Goal: Find specific page/section

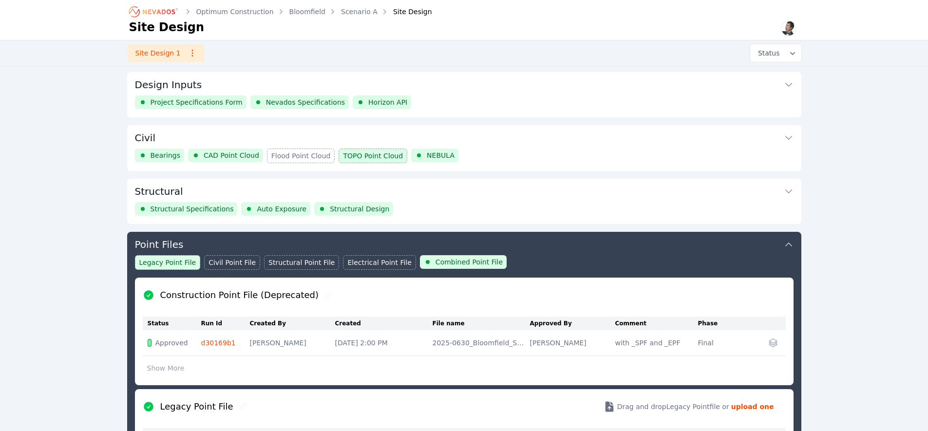
scroll to position [158, 0]
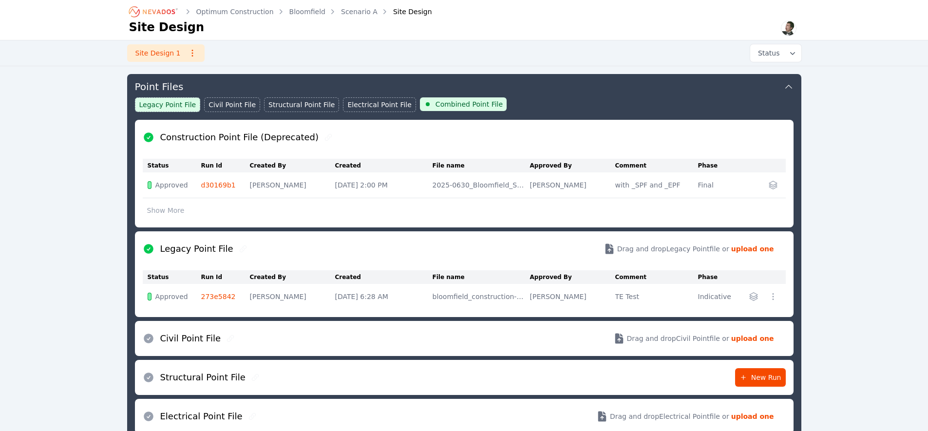
click at [146, 5] on icon "Breadcrumb" at bounding box center [154, 12] width 54 height 16
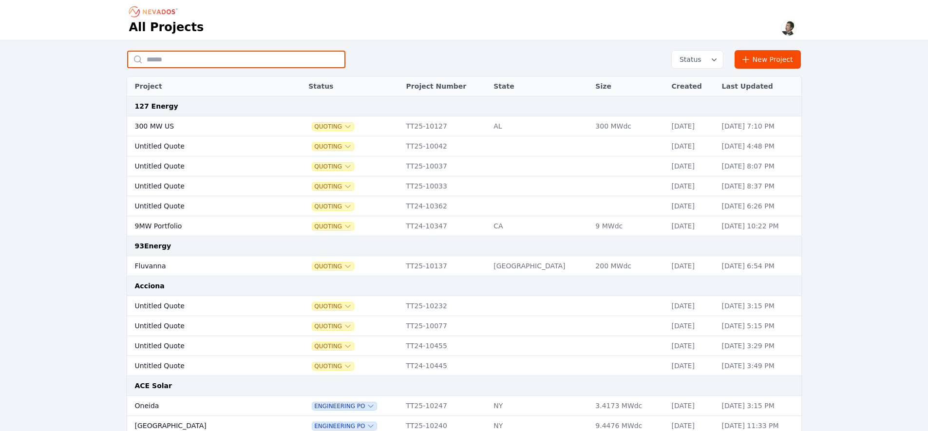
click at [243, 62] on input "text" at bounding box center [236, 60] width 218 height 18
type input "**********"
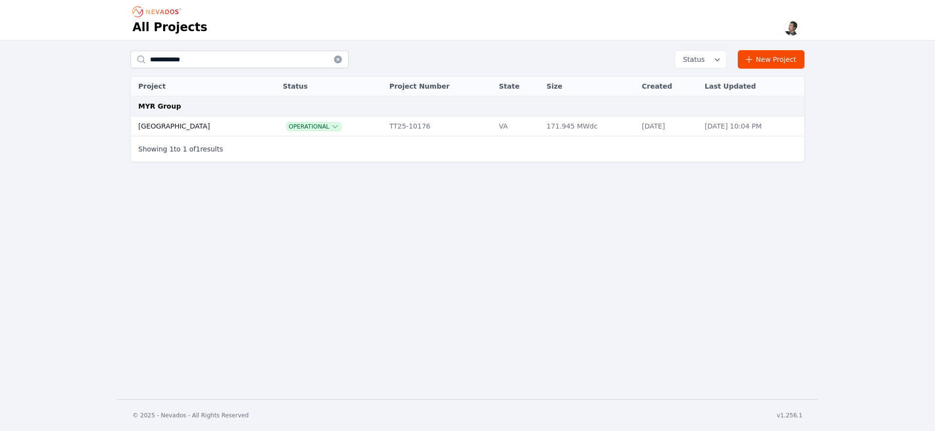
click at [196, 126] on td "[GEOGRAPHIC_DATA]" at bounding box center [197, 126] width 132 height 20
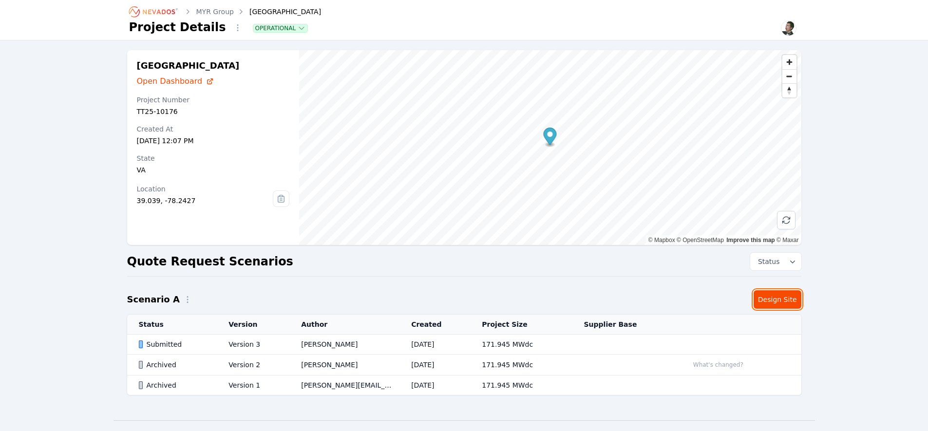
click at [780, 301] on link "Design Site" at bounding box center [777, 299] width 48 height 19
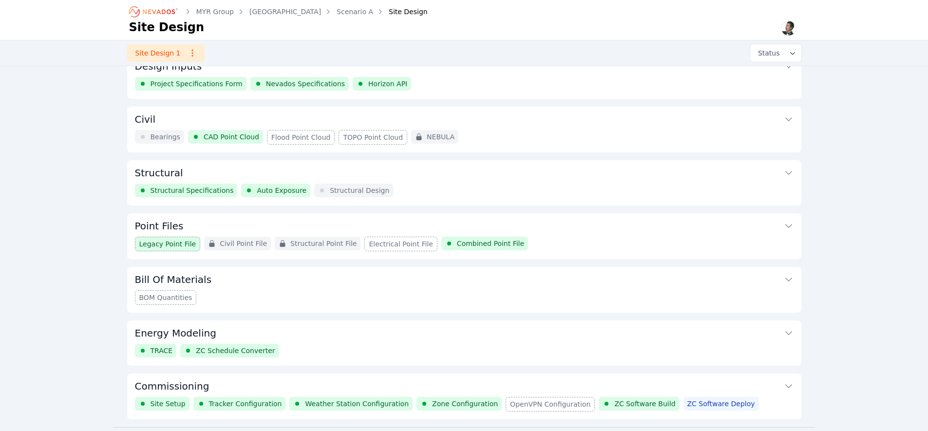
scroll to position [45, 0]
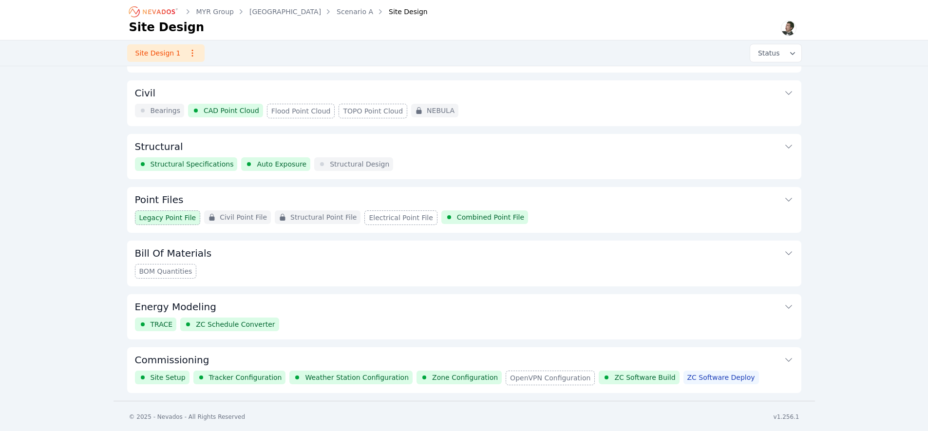
click at [301, 357] on button "Commissioning" at bounding box center [464, 358] width 658 height 23
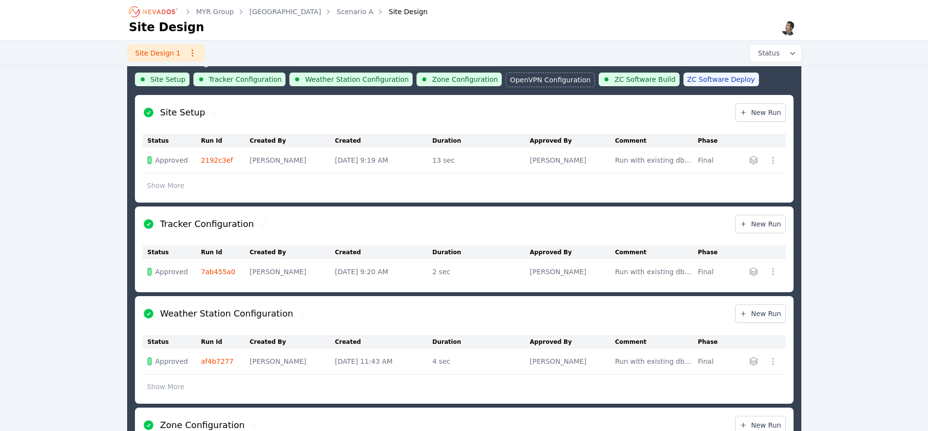
scroll to position [238, 0]
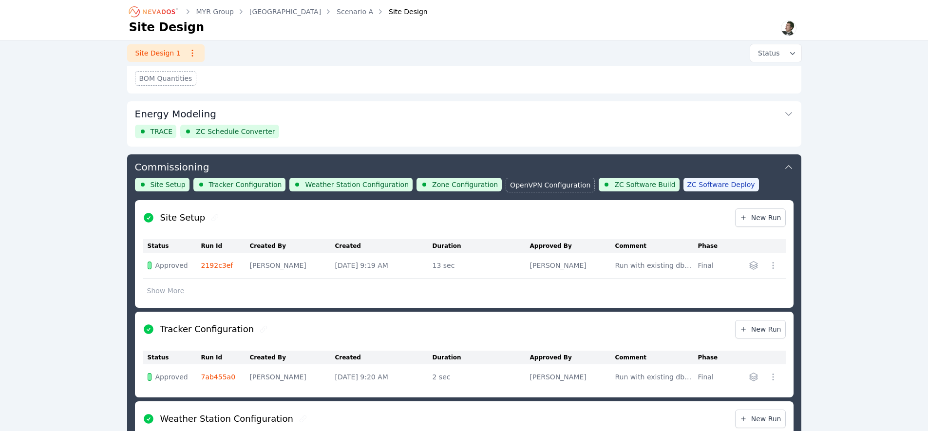
click at [210, 262] on link "2192c3ef" at bounding box center [217, 265] width 32 height 8
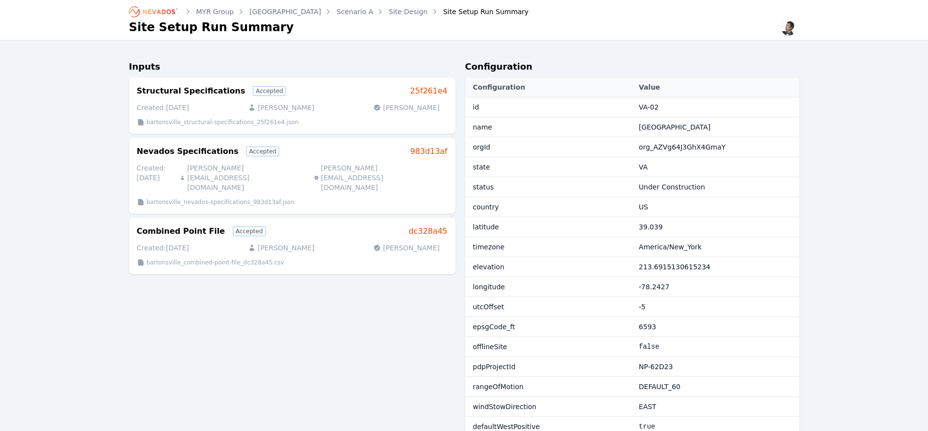
click at [147, 12] on icon "Breadcrumb" at bounding box center [154, 12] width 54 height 16
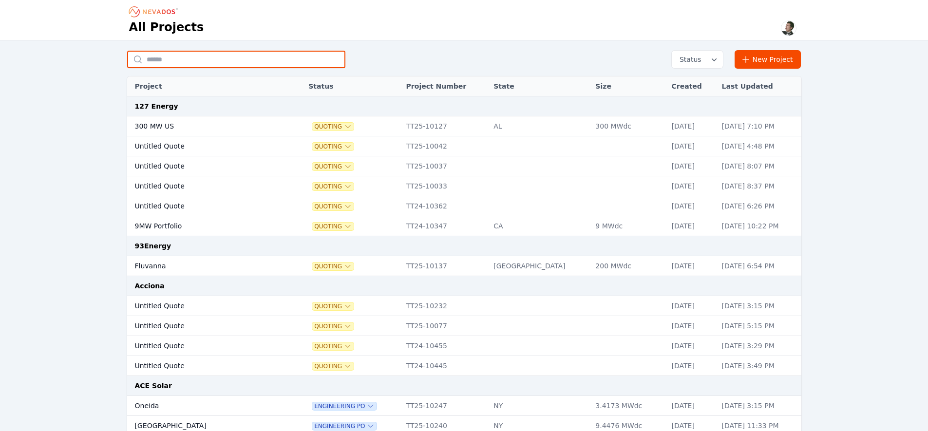
click at [191, 59] on input "text" at bounding box center [236, 60] width 218 height 18
